Goal: Check status

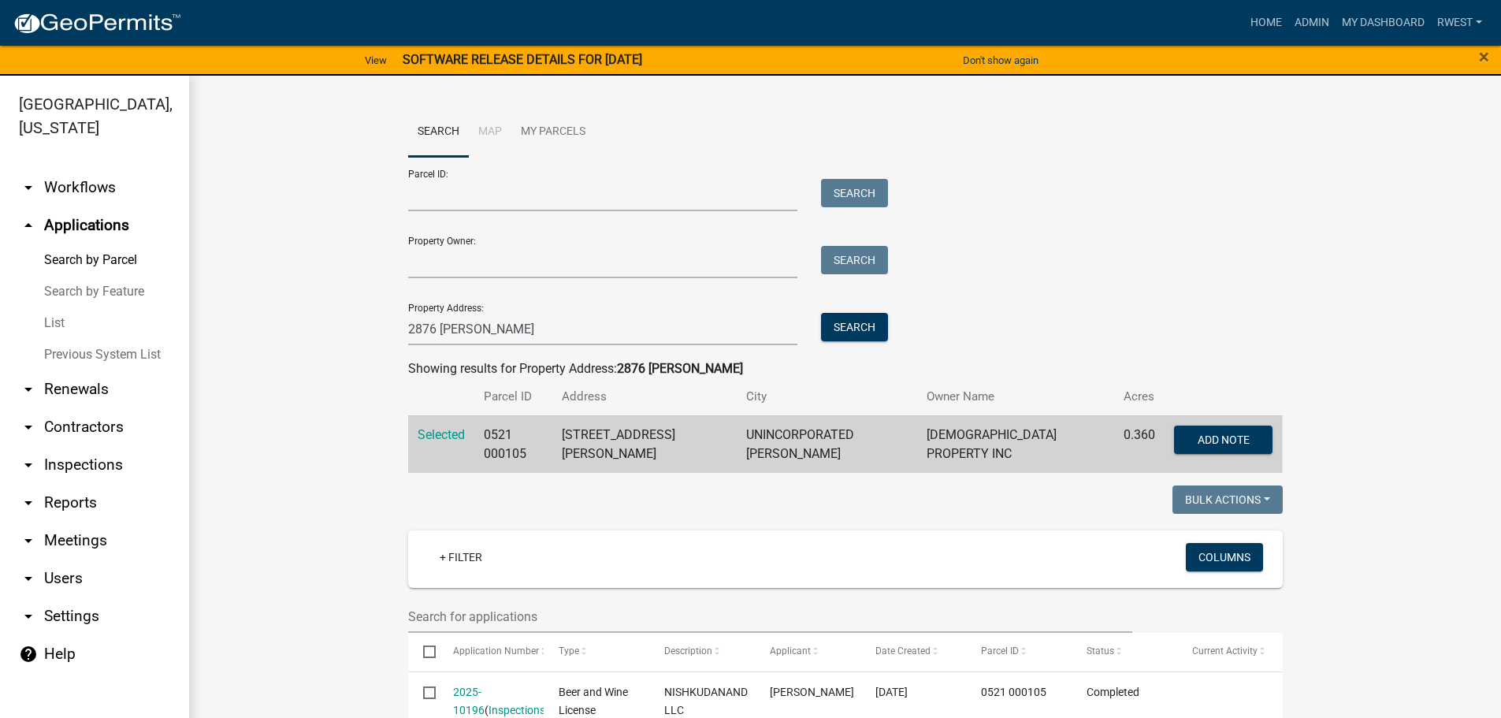
scroll to position [236, 0]
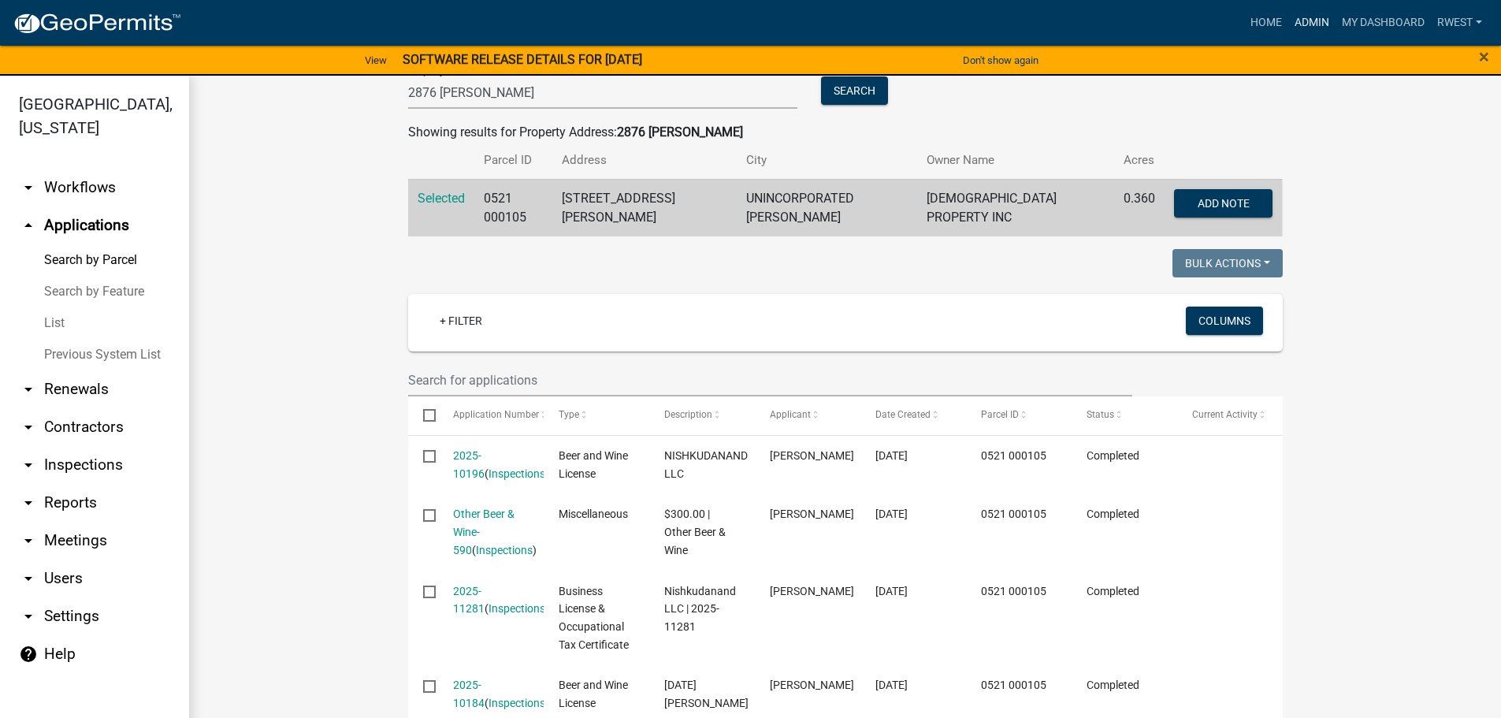
click at [1299, 25] on link "Admin" at bounding box center [1311, 23] width 47 height 30
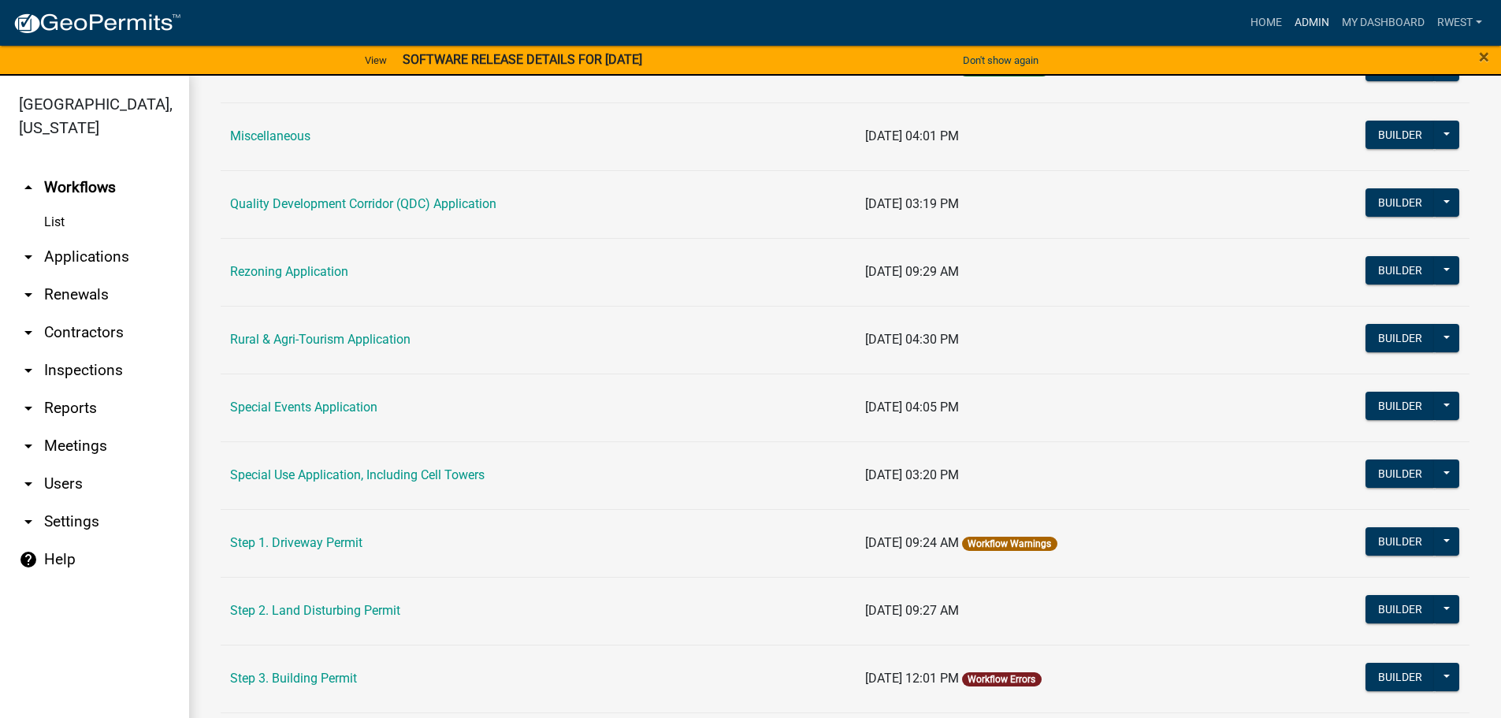
scroll to position [551, 0]
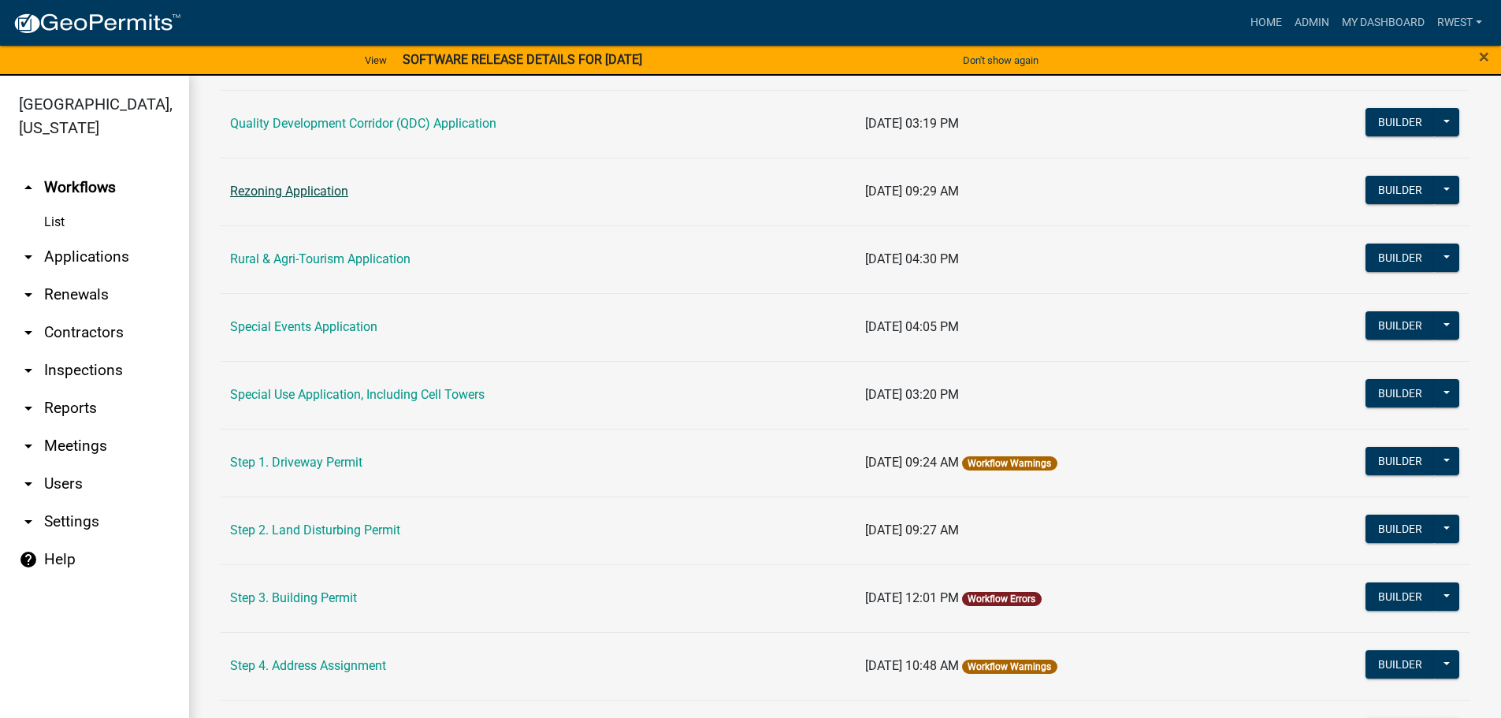
click at [302, 195] on link "Rezoning Application" at bounding box center [289, 191] width 118 height 15
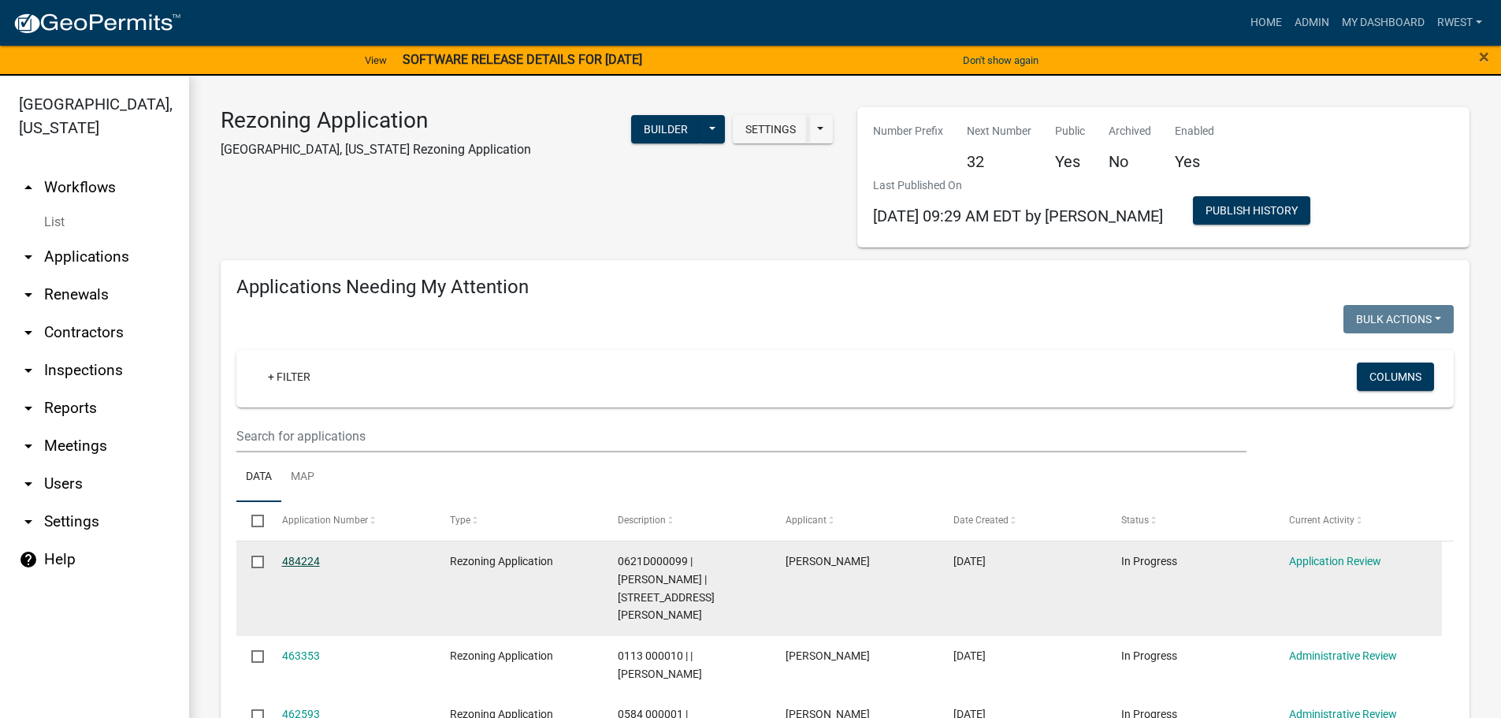
click at [300, 558] on link "484224" at bounding box center [301, 561] width 38 height 13
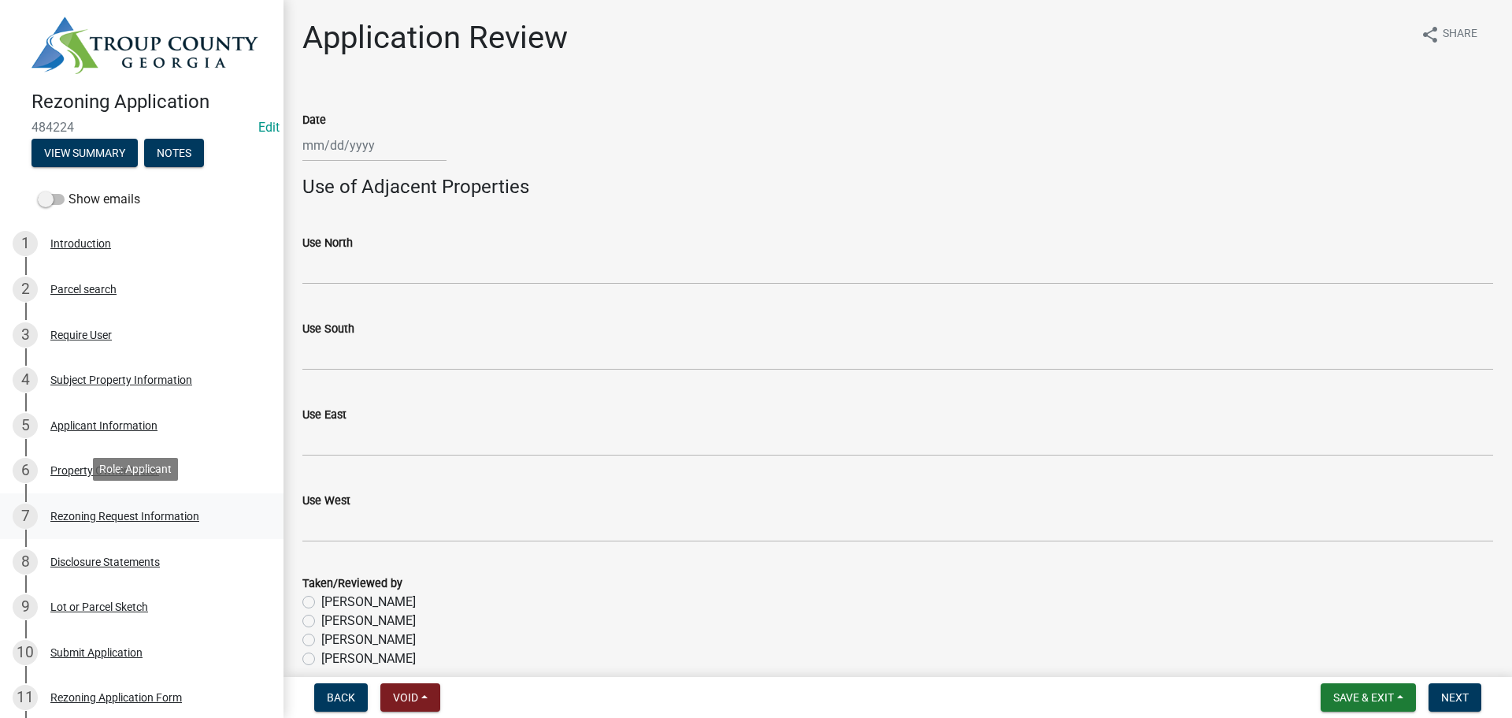
click at [120, 512] on div "Rezoning Request Information" at bounding box center [124, 515] width 149 height 11
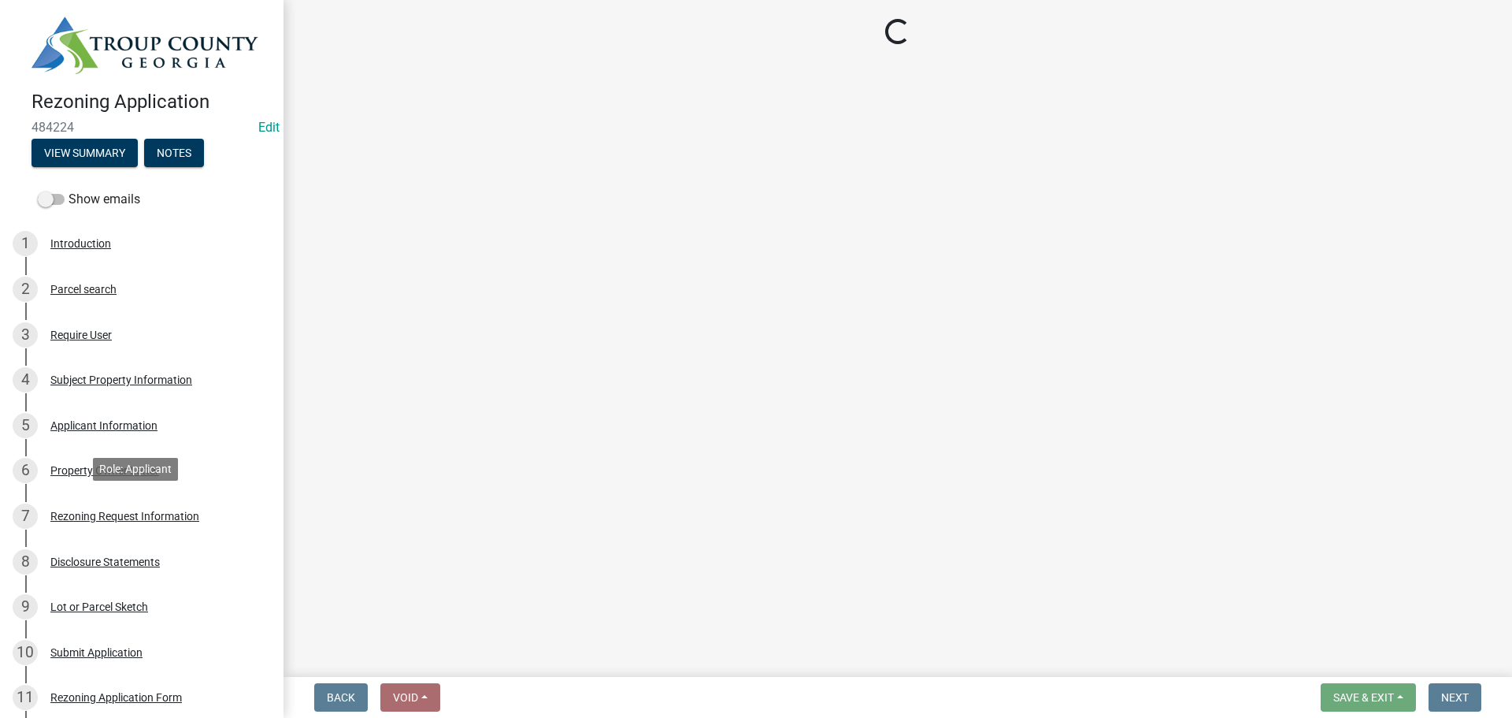
select select "3d88f154-b373-4204-aab5-2f5dd5121771"
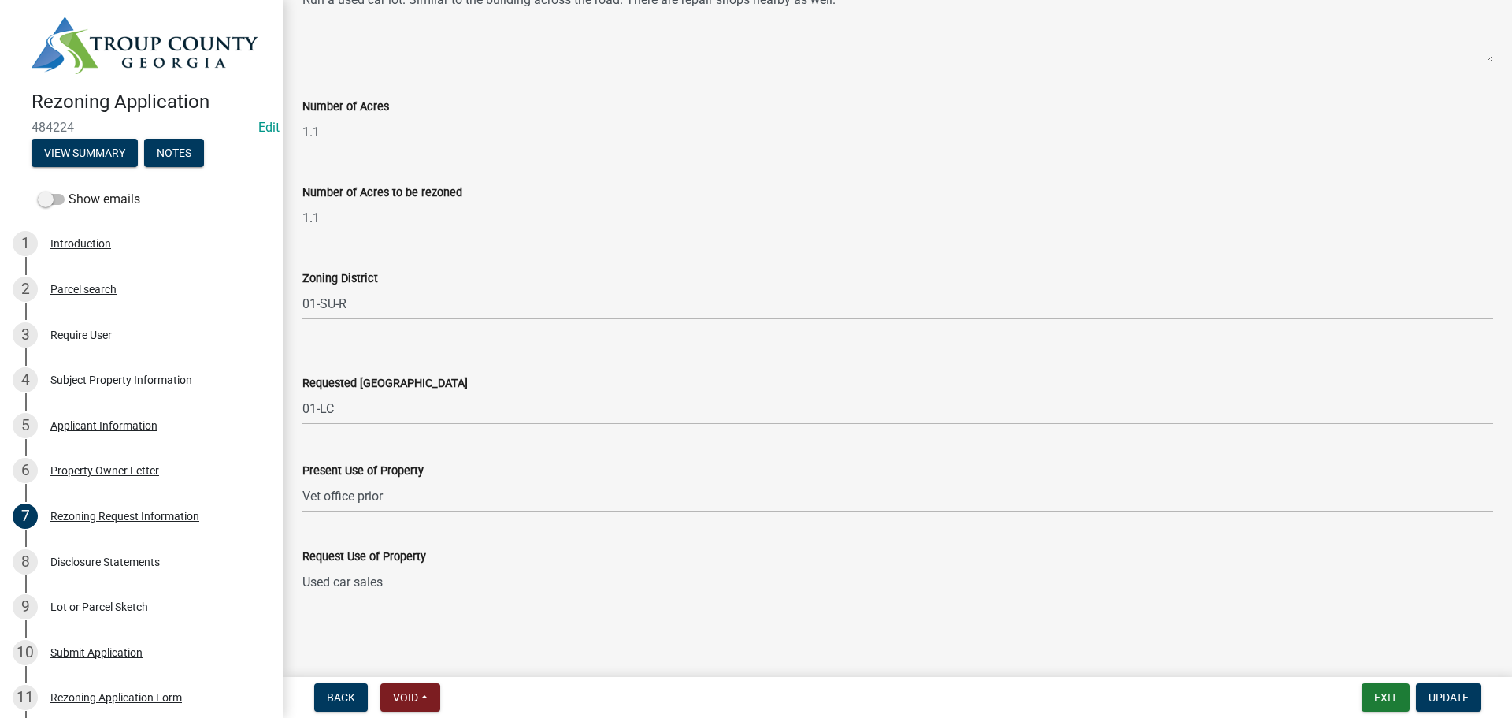
scroll to position [228, 0]
click at [119, 469] on div "Property Owner Letter" at bounding box center [104, 470] width 109 height 11
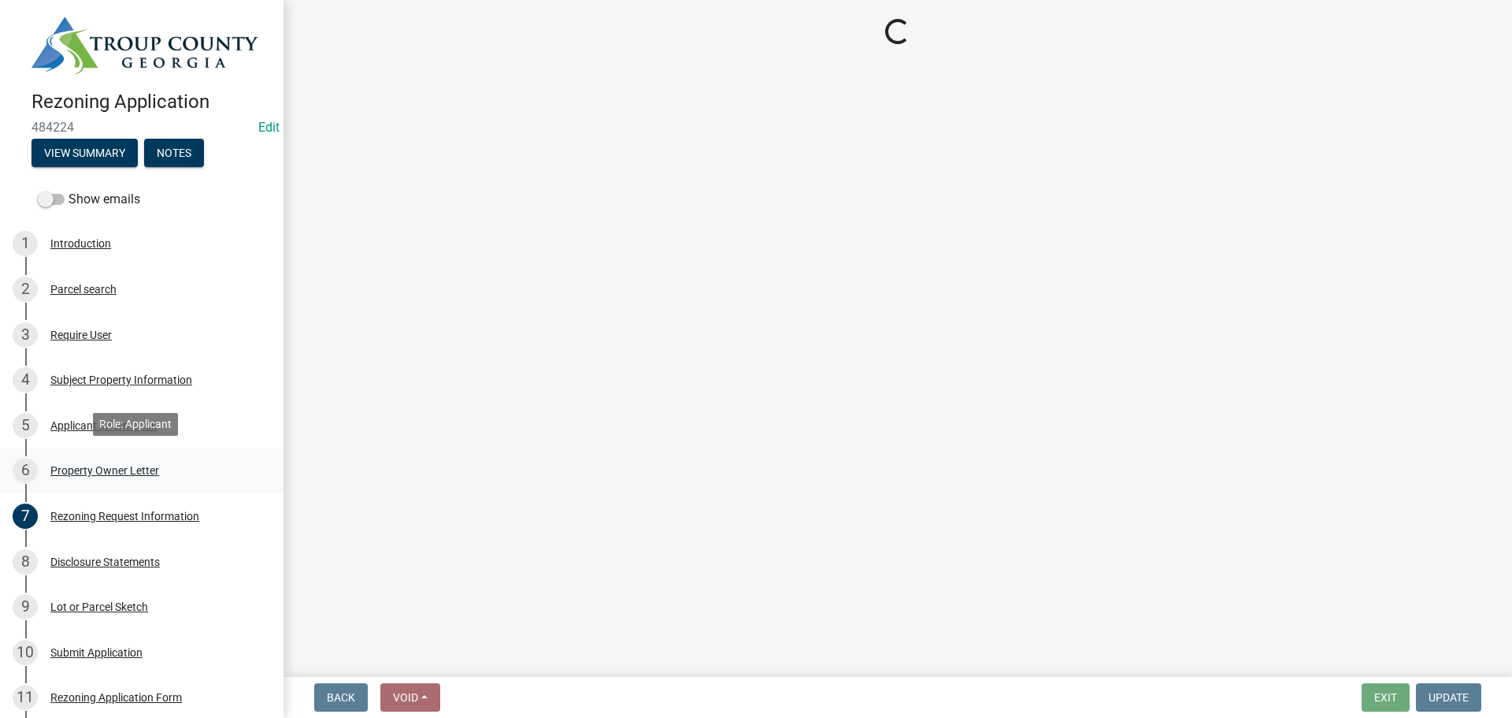
scroll to position [0, 0]
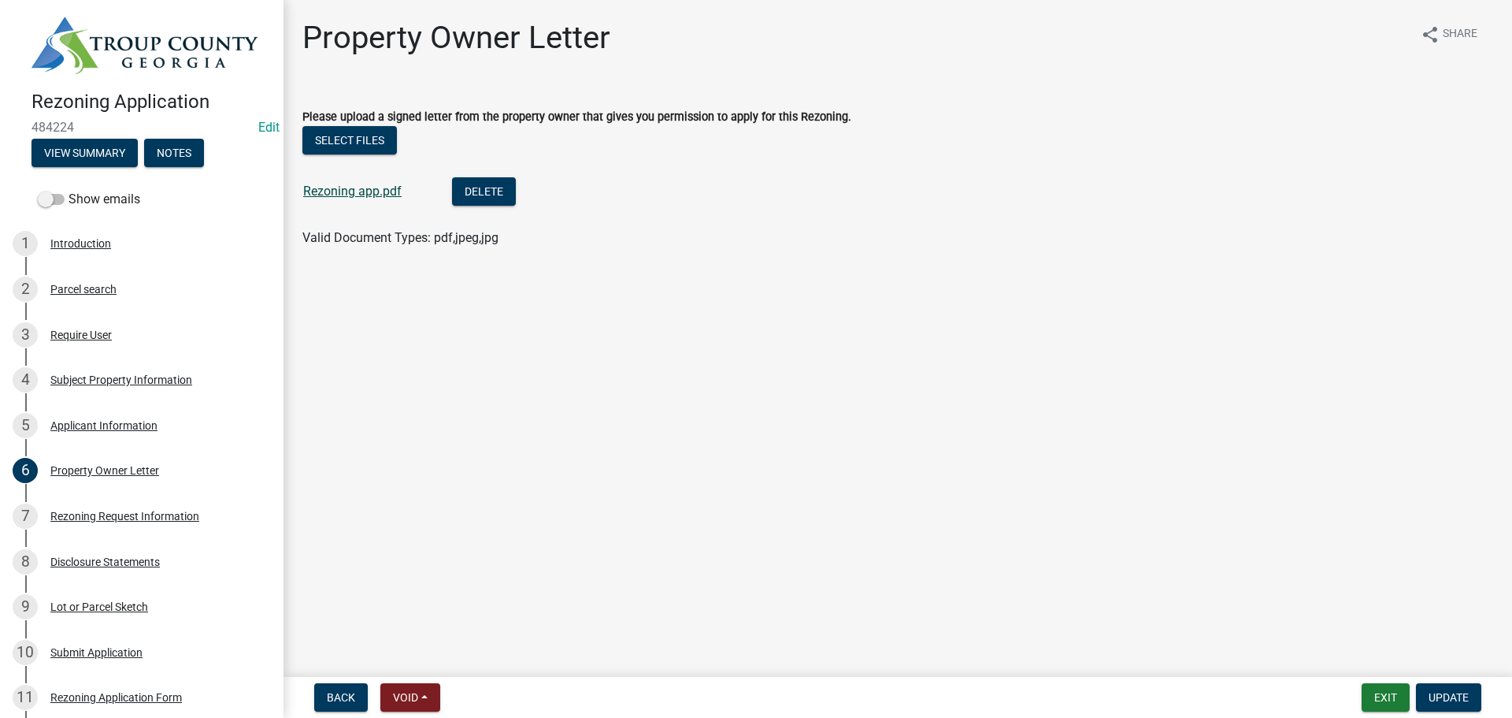
click at [360, 187] on link "Rezoning app.pdf" at bounding box center [352, 191] width 98 height 15
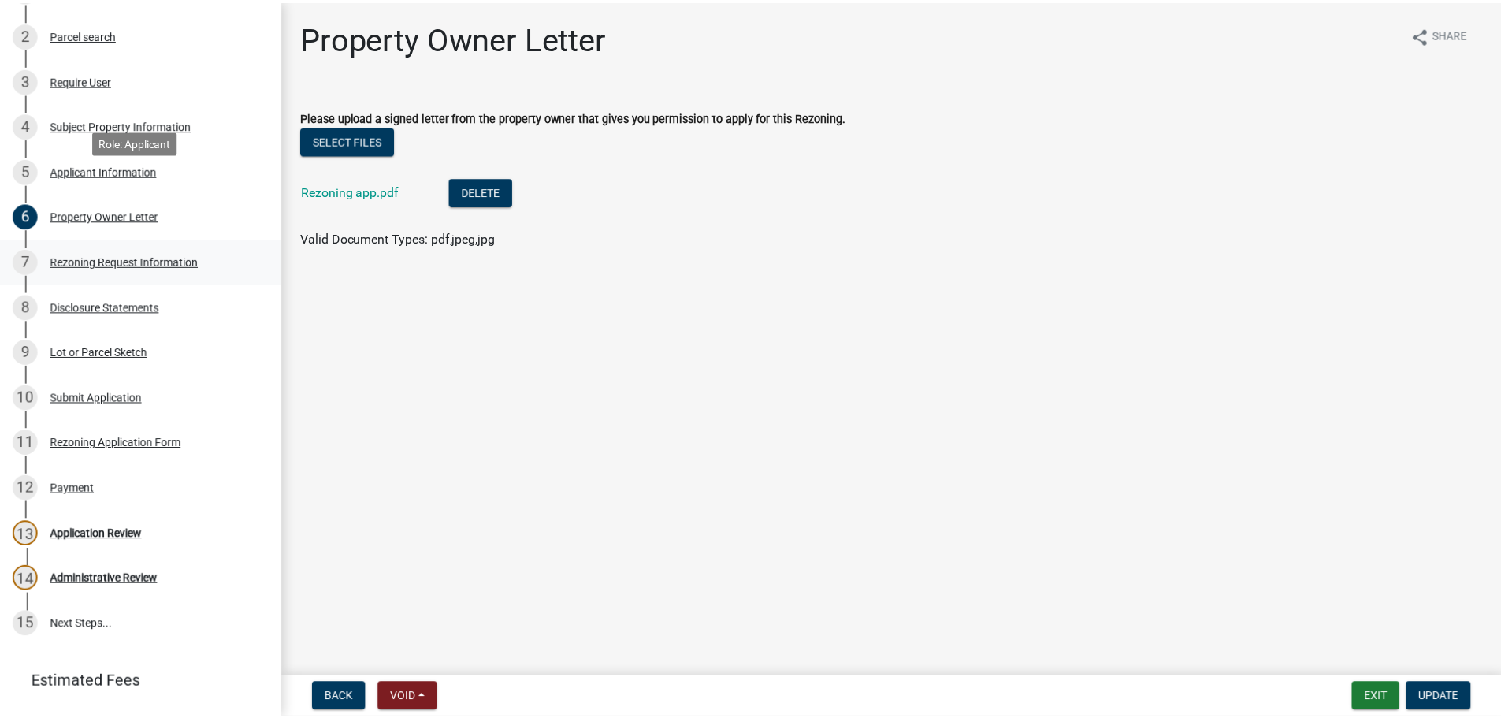
scroll to position [328, 0]
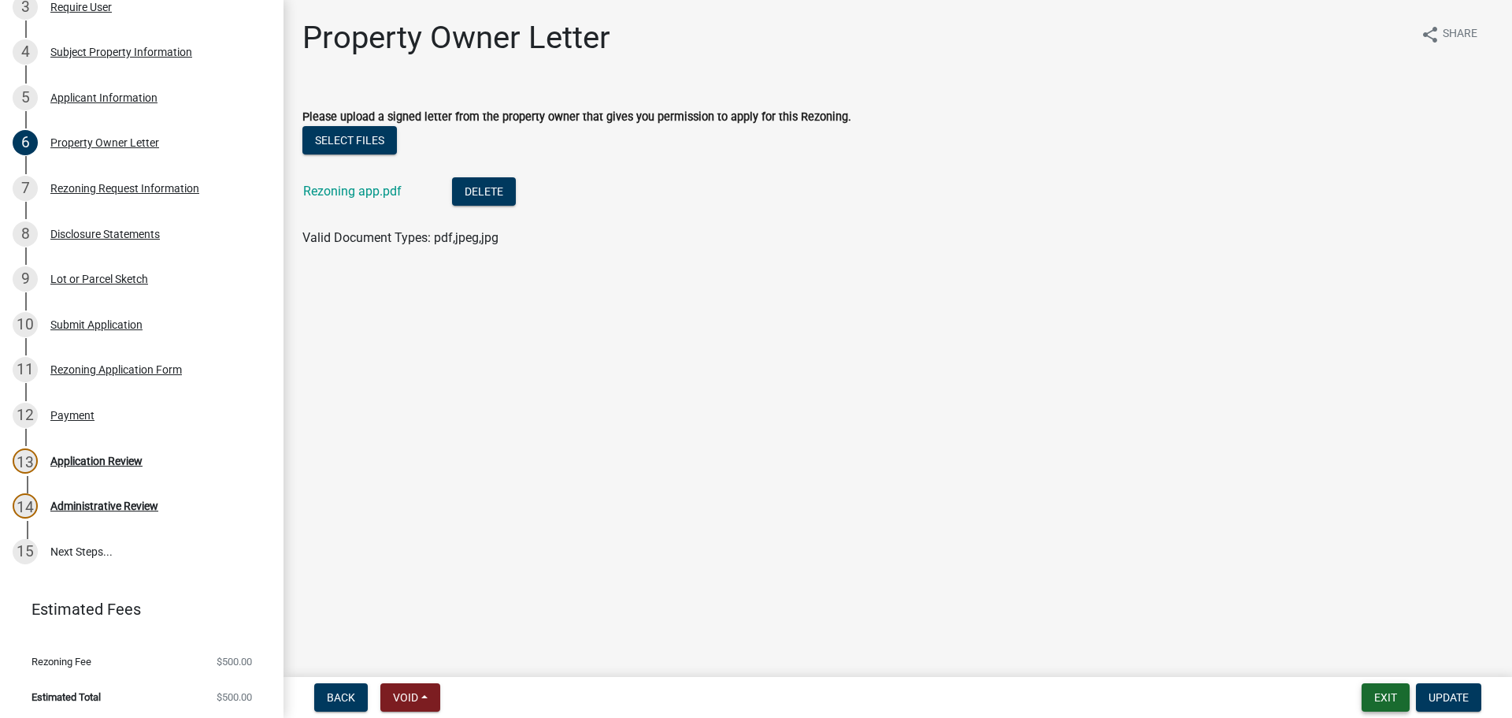
click at [1389, 692] on button "Exit" at bounding box center [1386, 697] width 48 height 28
